Goal: Navigation & Orientation: Find specific page/section

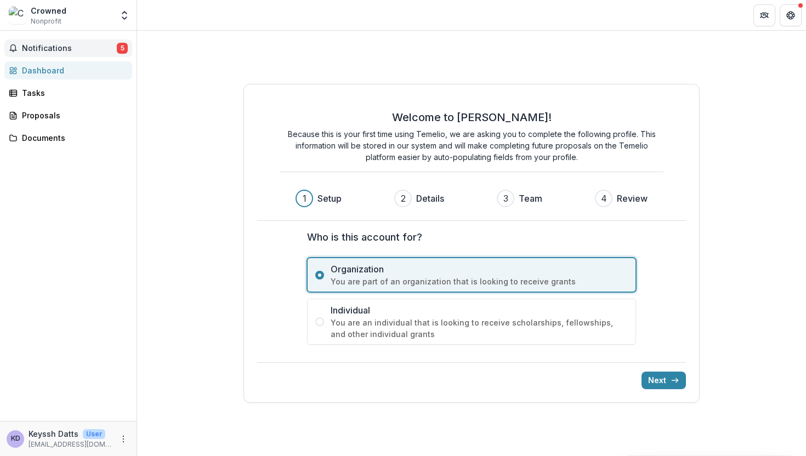
click at [79, 46] on span "Notifications" at bounding box center [69, 48] width 95 height 9
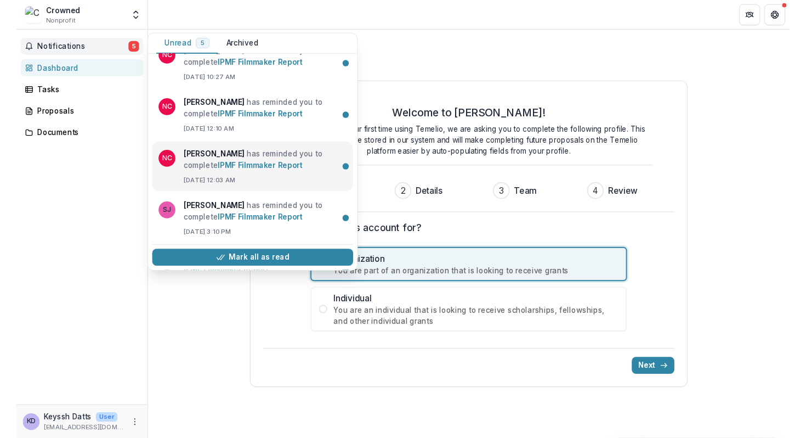
scroll to position [27, 0]
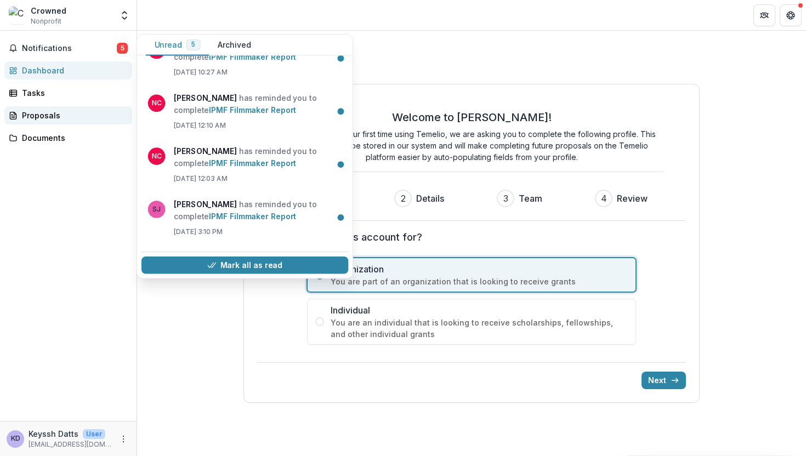
click at [96, 111] on div "Proposals" at bounding box center [72, 116] width 101 height 12
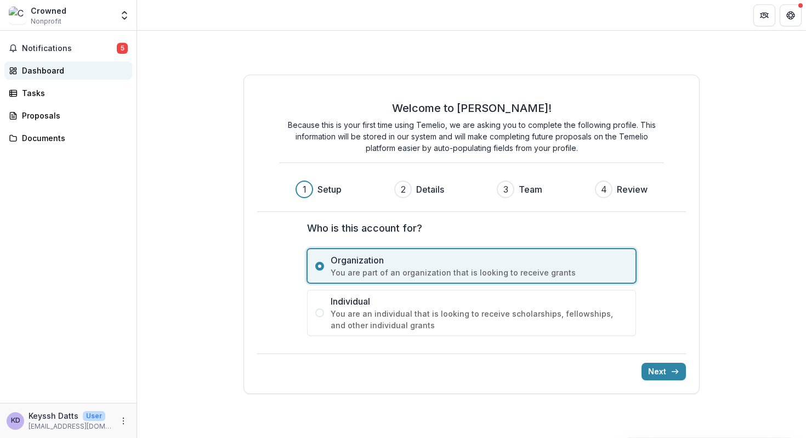
click at [88, 62] on link "Dashboard" at bounding box center [68, 70] width 128 height 18
click at [89, 49] on span "Notifications" at bounding box center [69, 48] width 95 height 9
click at [93, 20] on div "Crowned Nonprofit" at bounding box center [61, 15] width 104 height 21
